Goal: Register for event/course

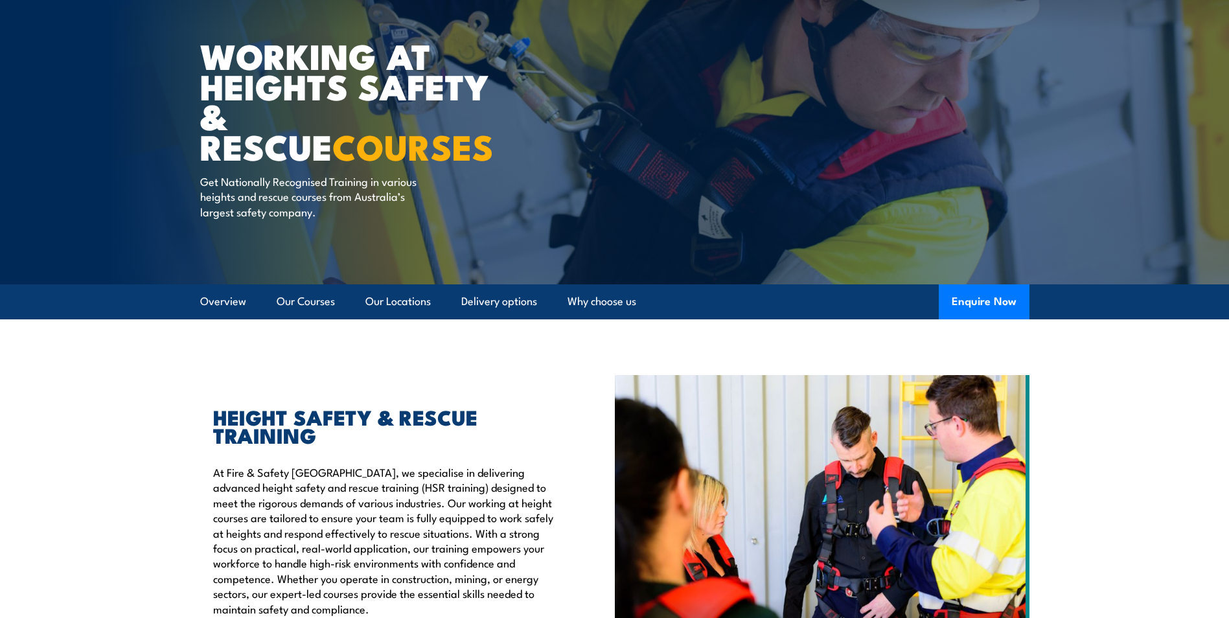
scroll to position [65, 0]
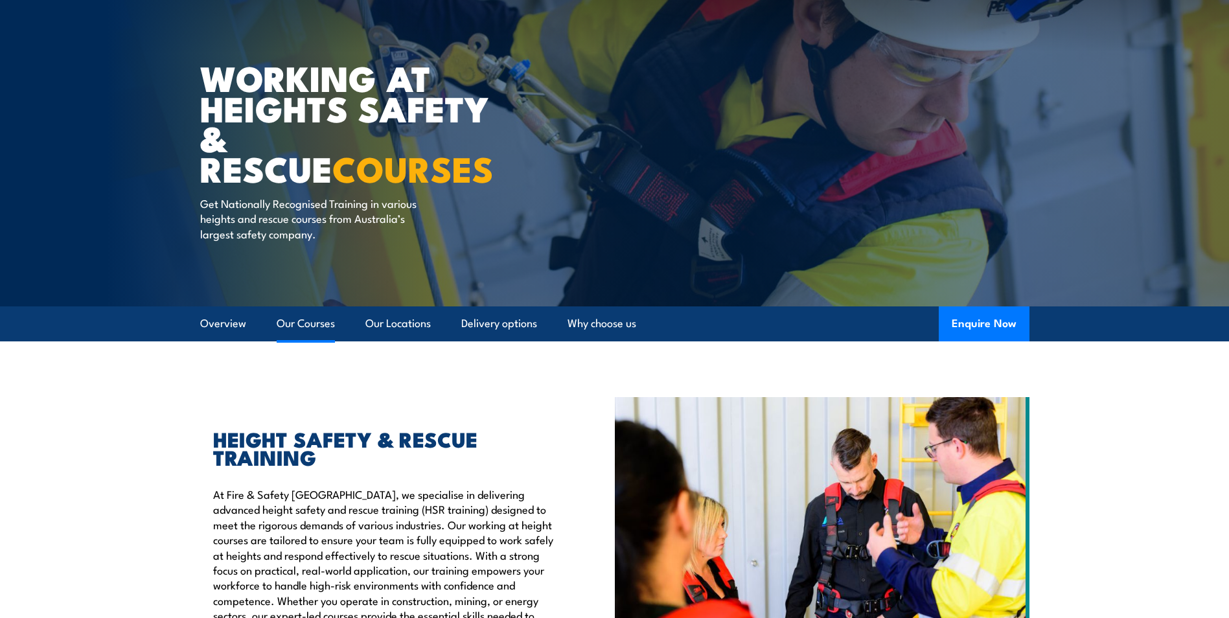
click at [315, 325] on link "Our Courses" at bounding box center [306, 323] width 58 height 34
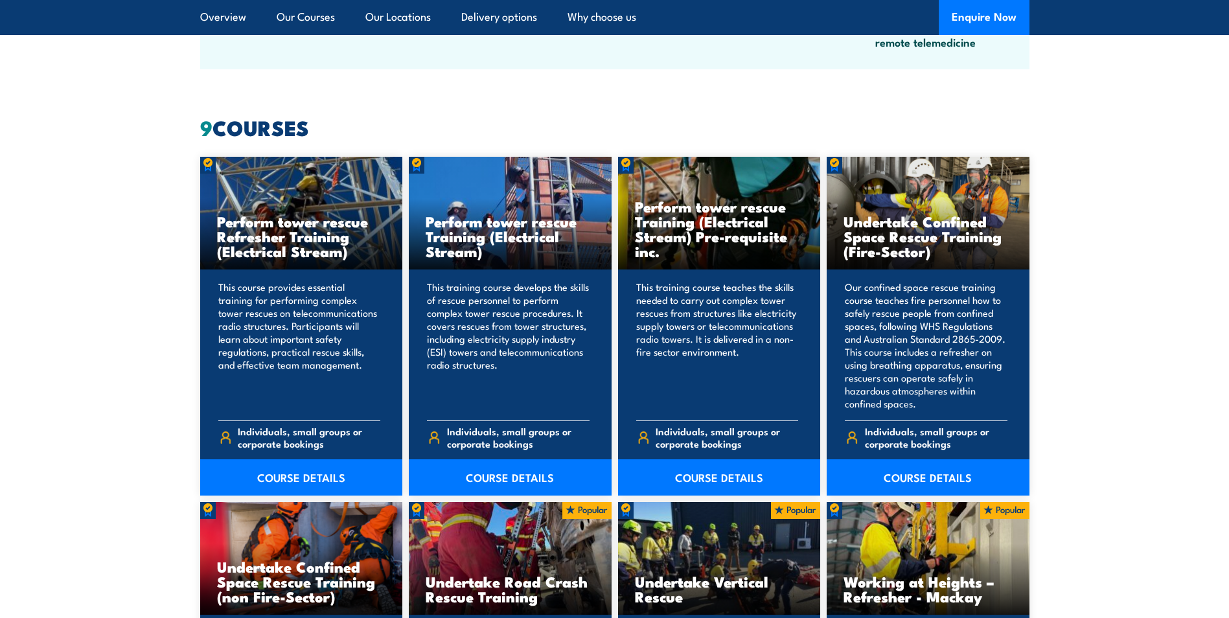
scroll to position [983, 0]
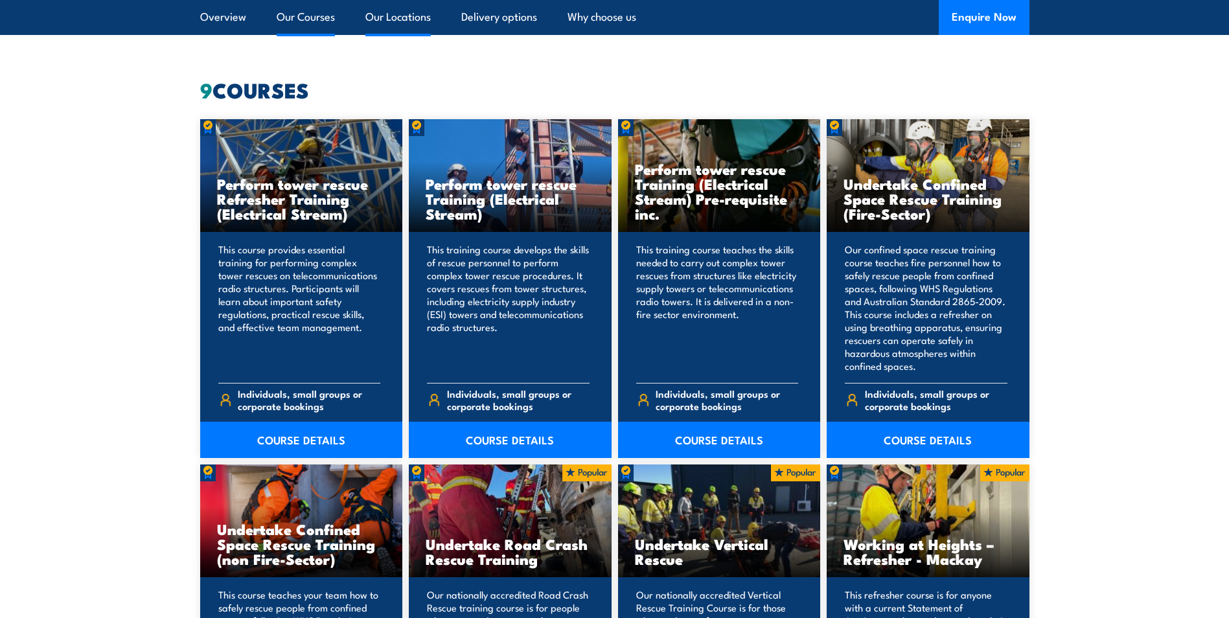
click at [402, 19] on link "Our Locations" at bounding box center [397, 17] width 65 height 34
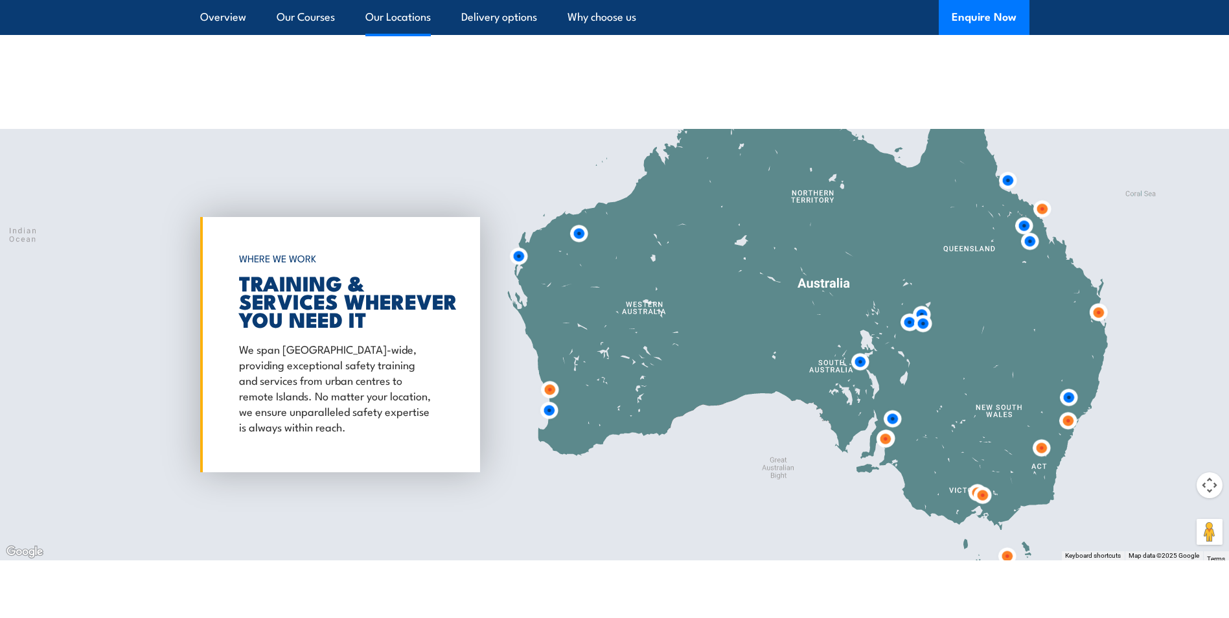
scroll to position [2092, 0]
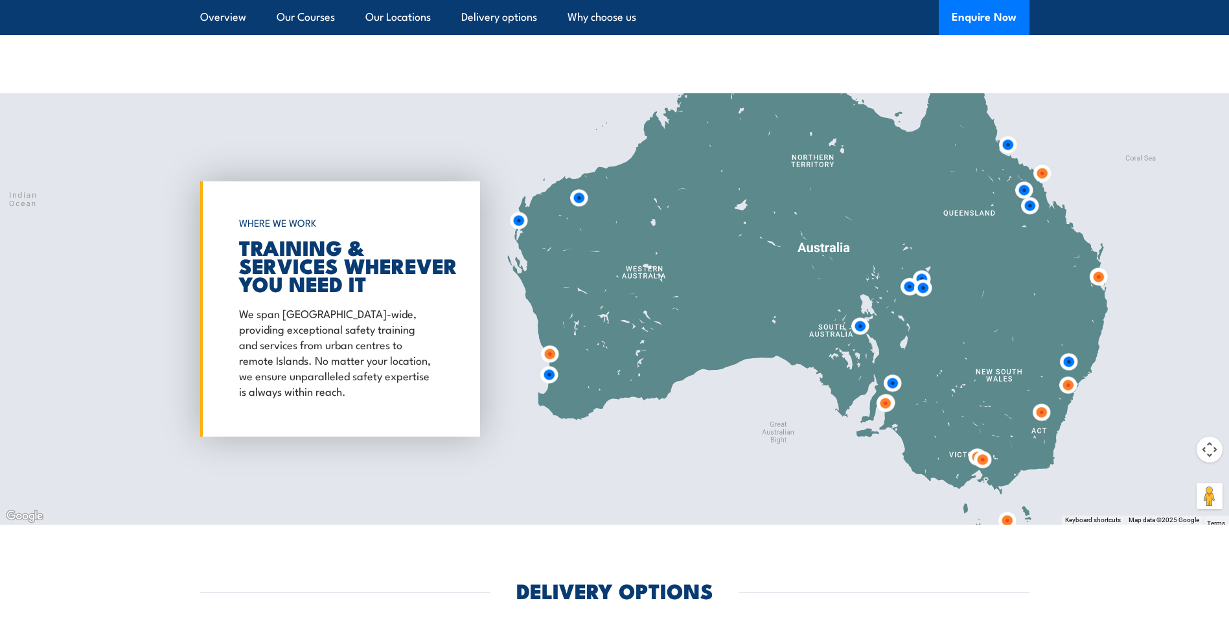
click at [579, 187] on img at bounding box center [579, 198] width 24 height 24
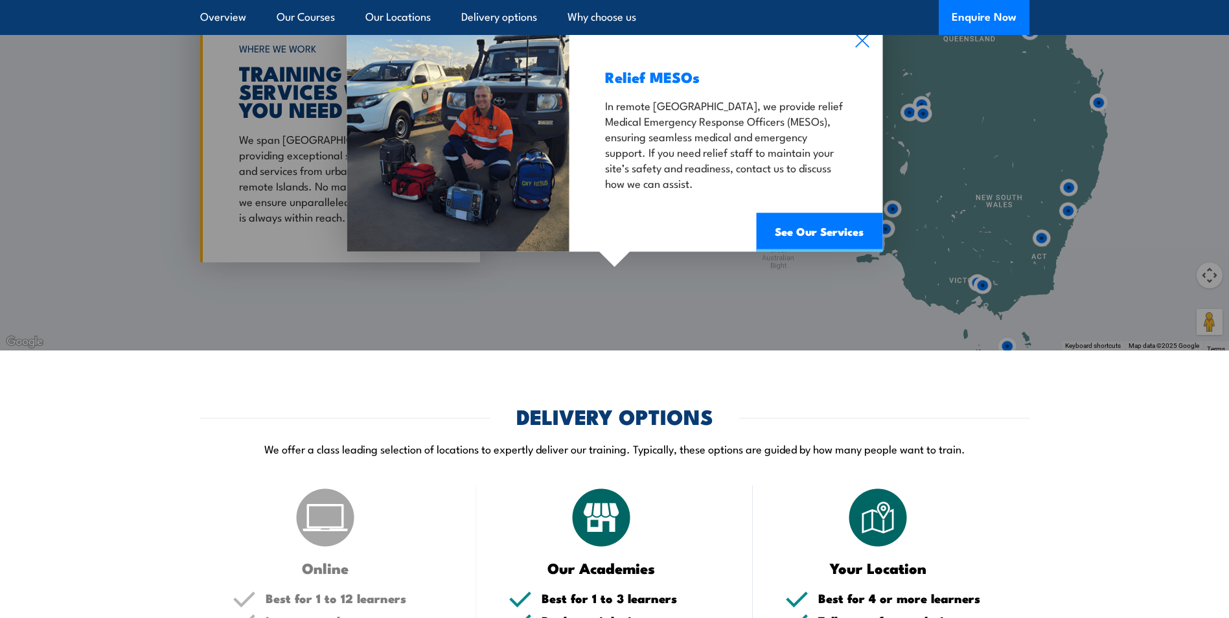
scroll to position [2027, 0]
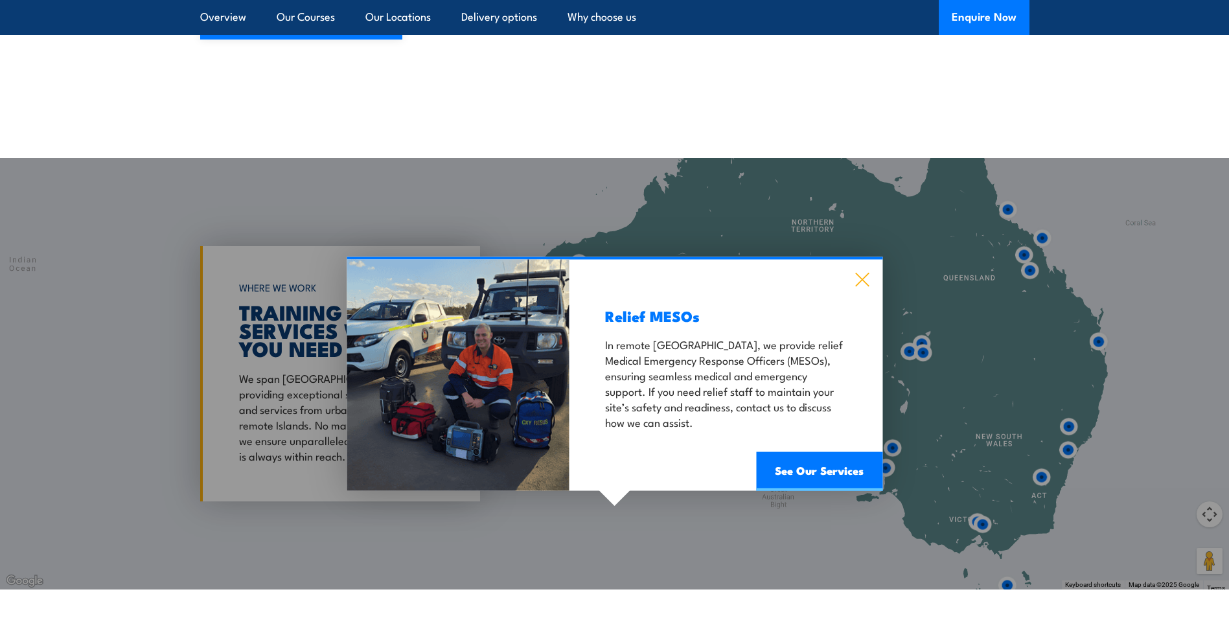
click at [860, 273] on icon at bounding box center [862, 280] width 15 height 14
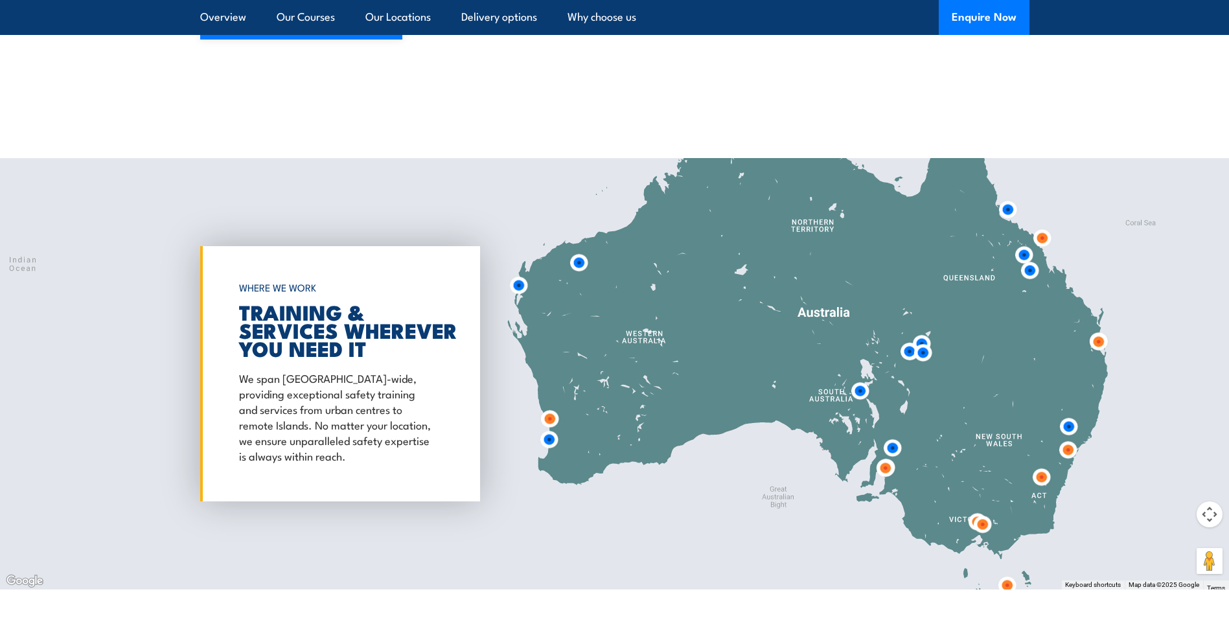
click at [516, 273] on img at bounding box center [519, 285] width 24 height 24
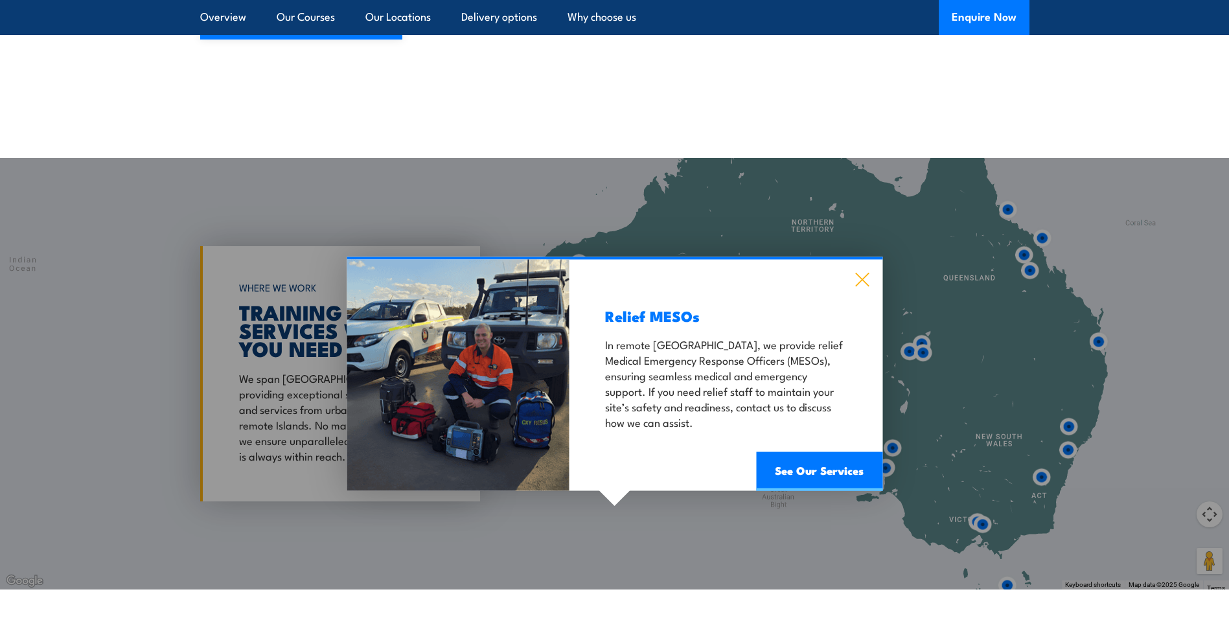
click at [863, 273] on icon at bounding box center [862, 280] width 14 height 14
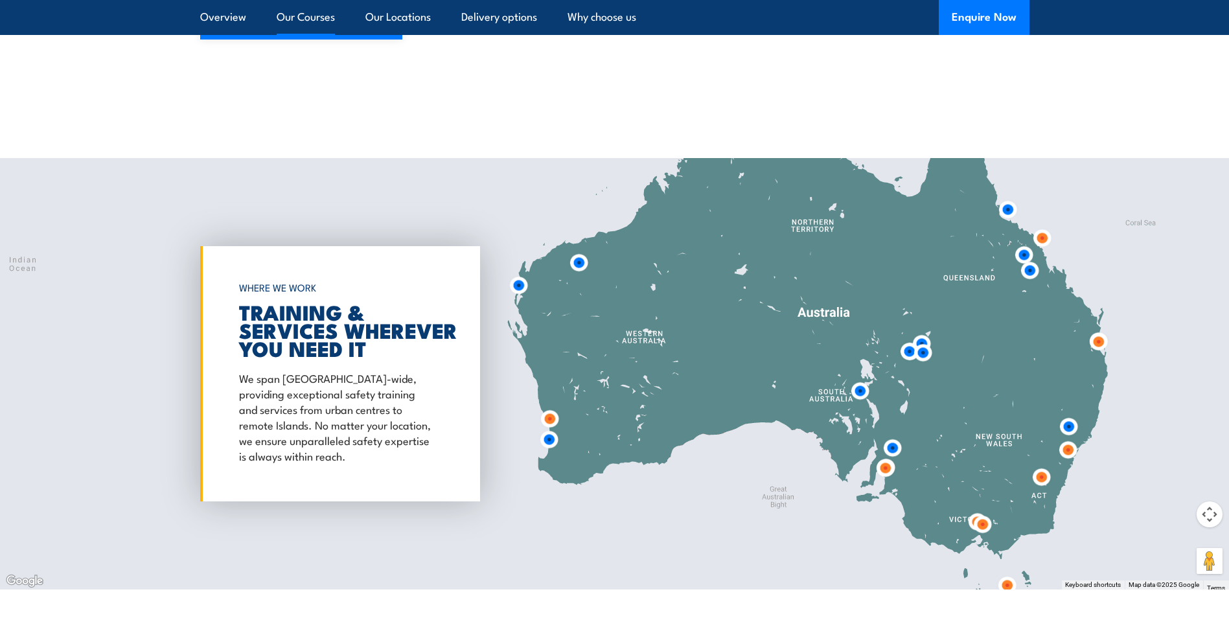
click at [316, 16] on link "Our Courses" at bounding box center [306, 17] width 58 height 34
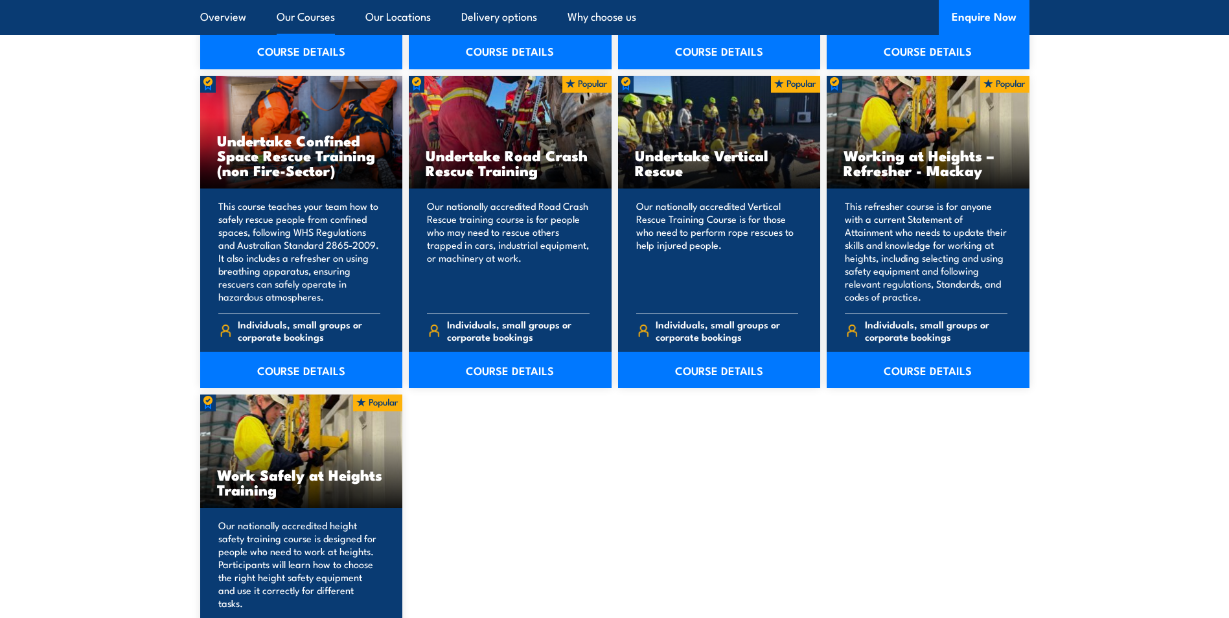
scroll to position [1566, 0]
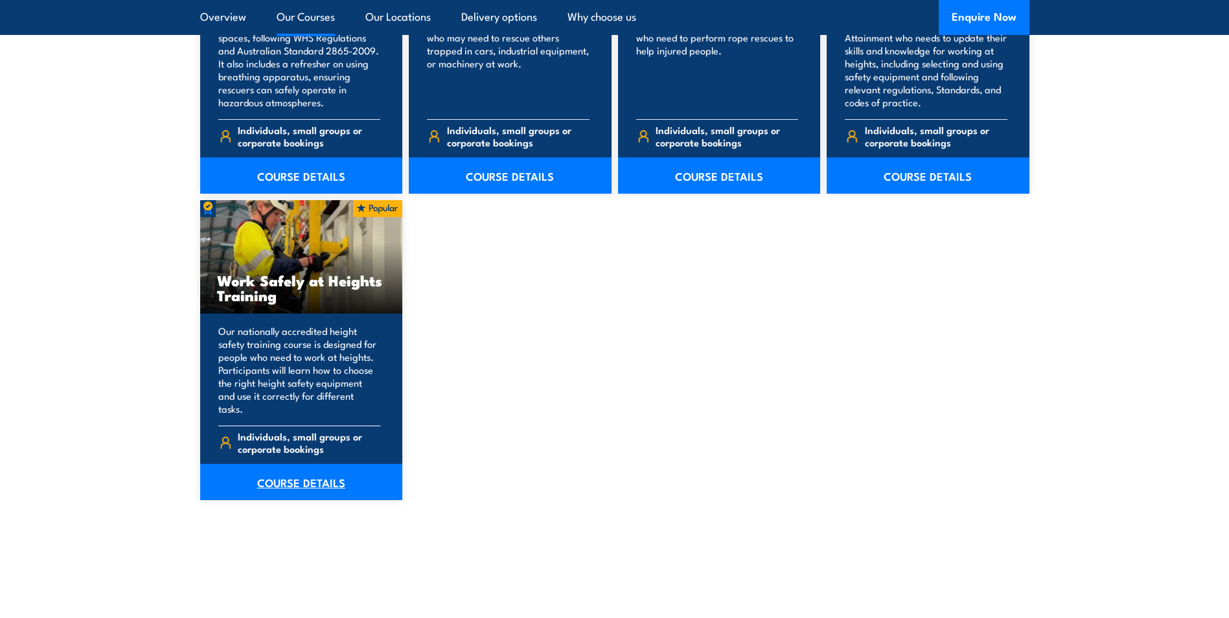
click at [283, 470] on link "COURSE DETAILS" at bounding box center [301, 482] width 203 height 36
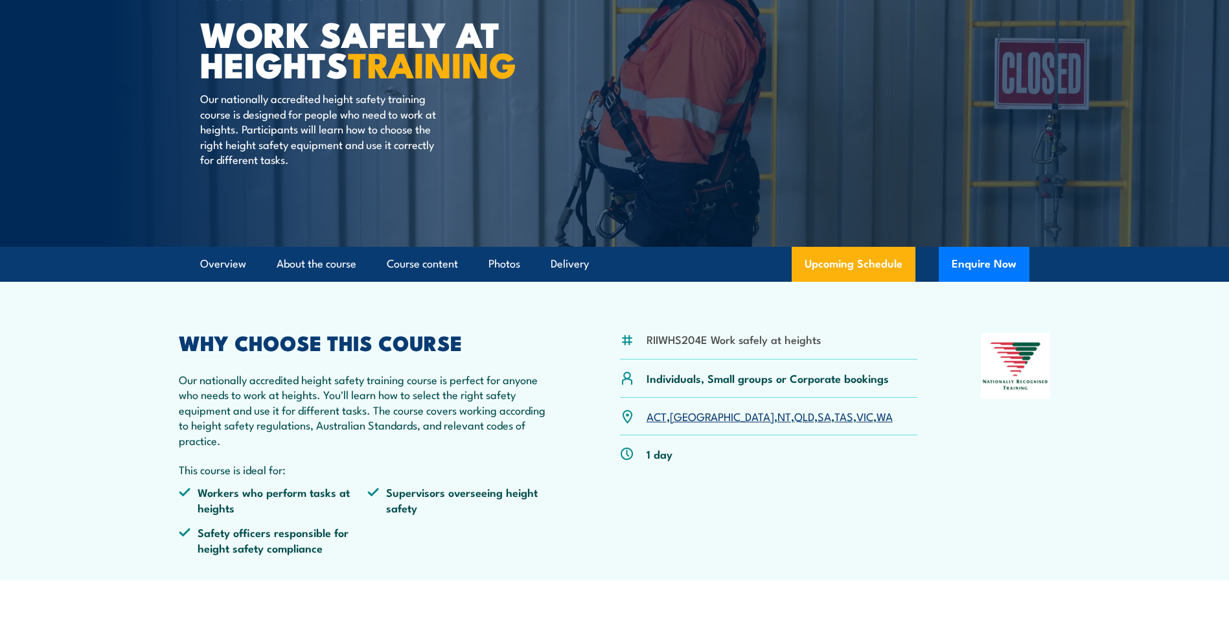
scroll to position [130, 0]
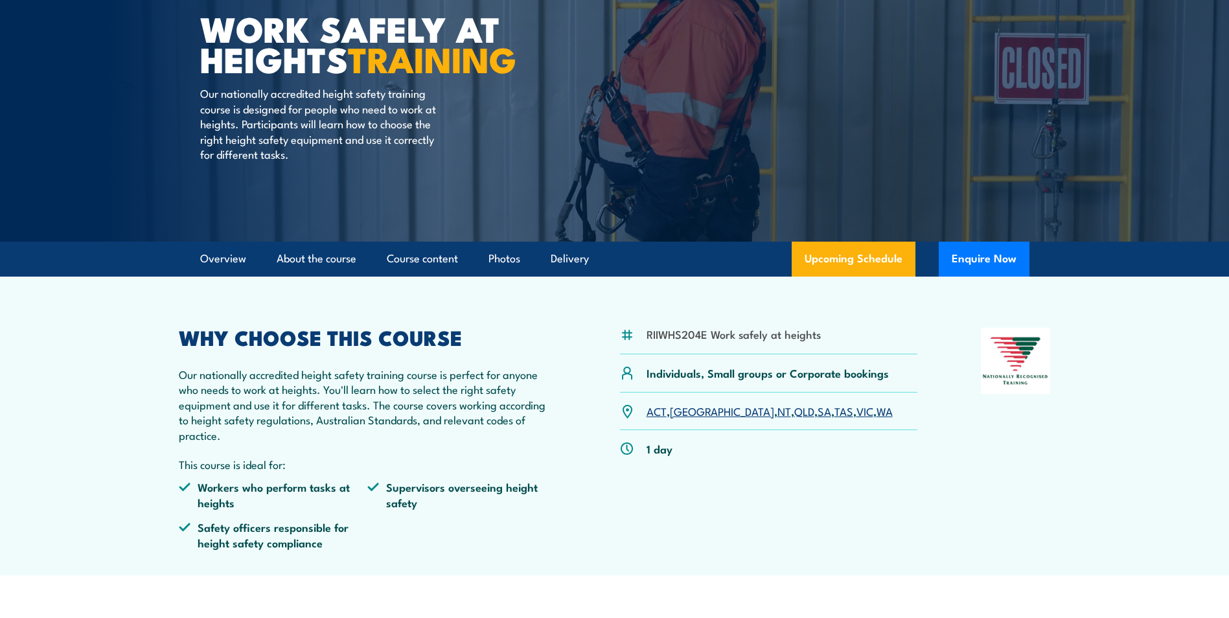
click at [877, 410] on link "WA" at bounding box center [885, 411] width 16 height 16
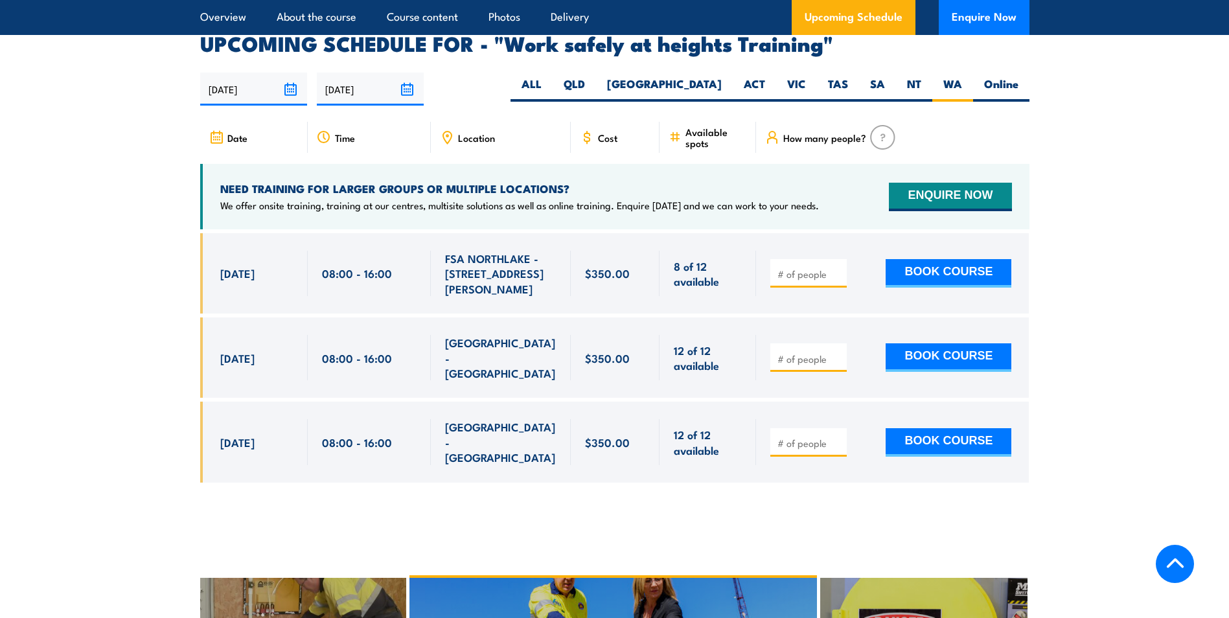
scroll to position [1932, 0]
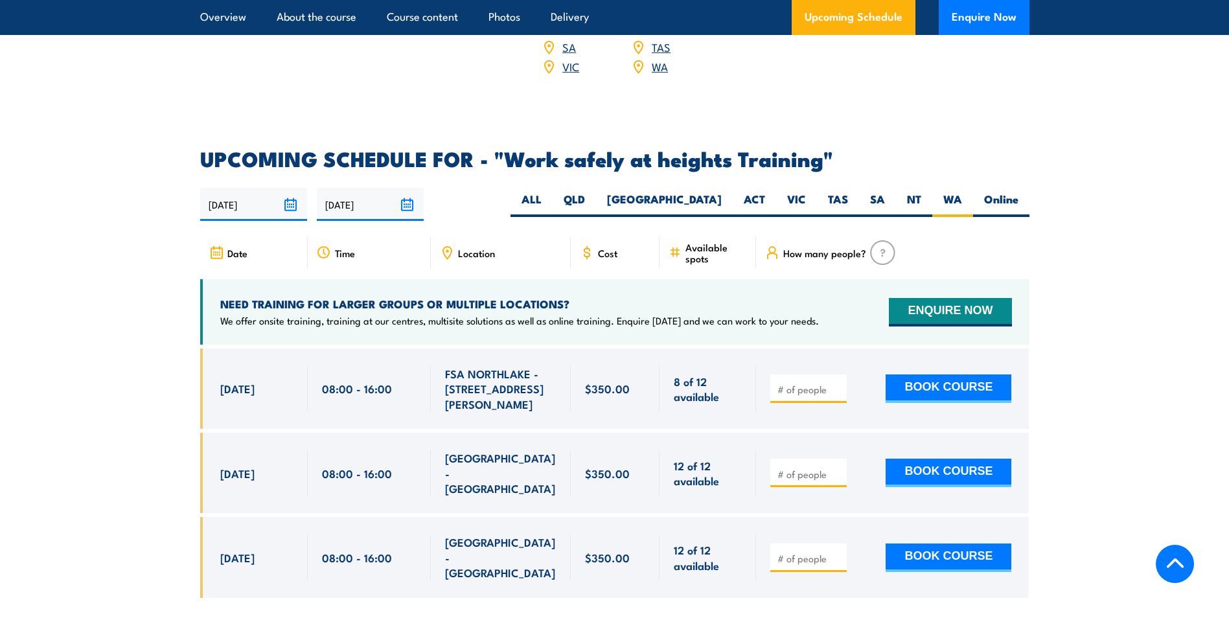
click at [630, 547] on div at bounding box center [614, 483] width 829 height 269
